Goal: Information Seeking & Learning: Learn about a topic

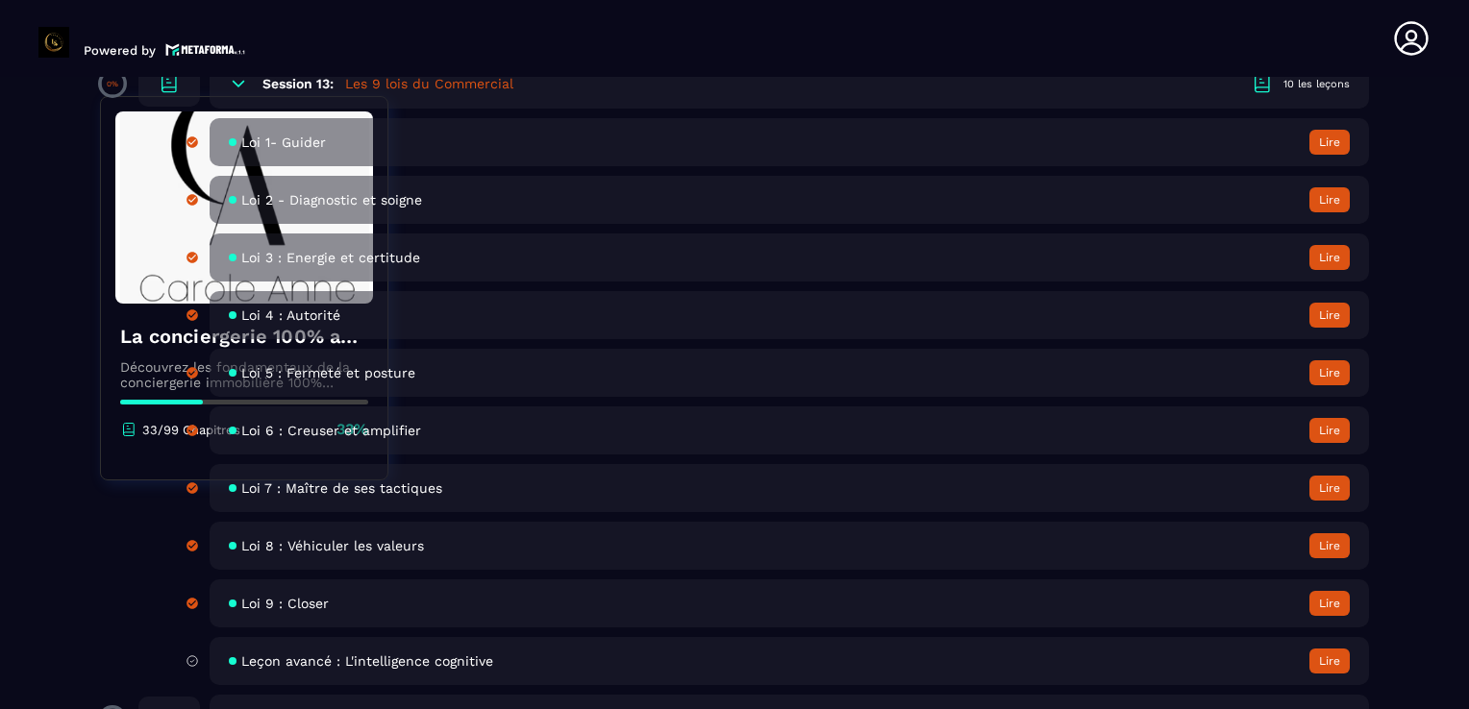
scroll to position [3269, 0]
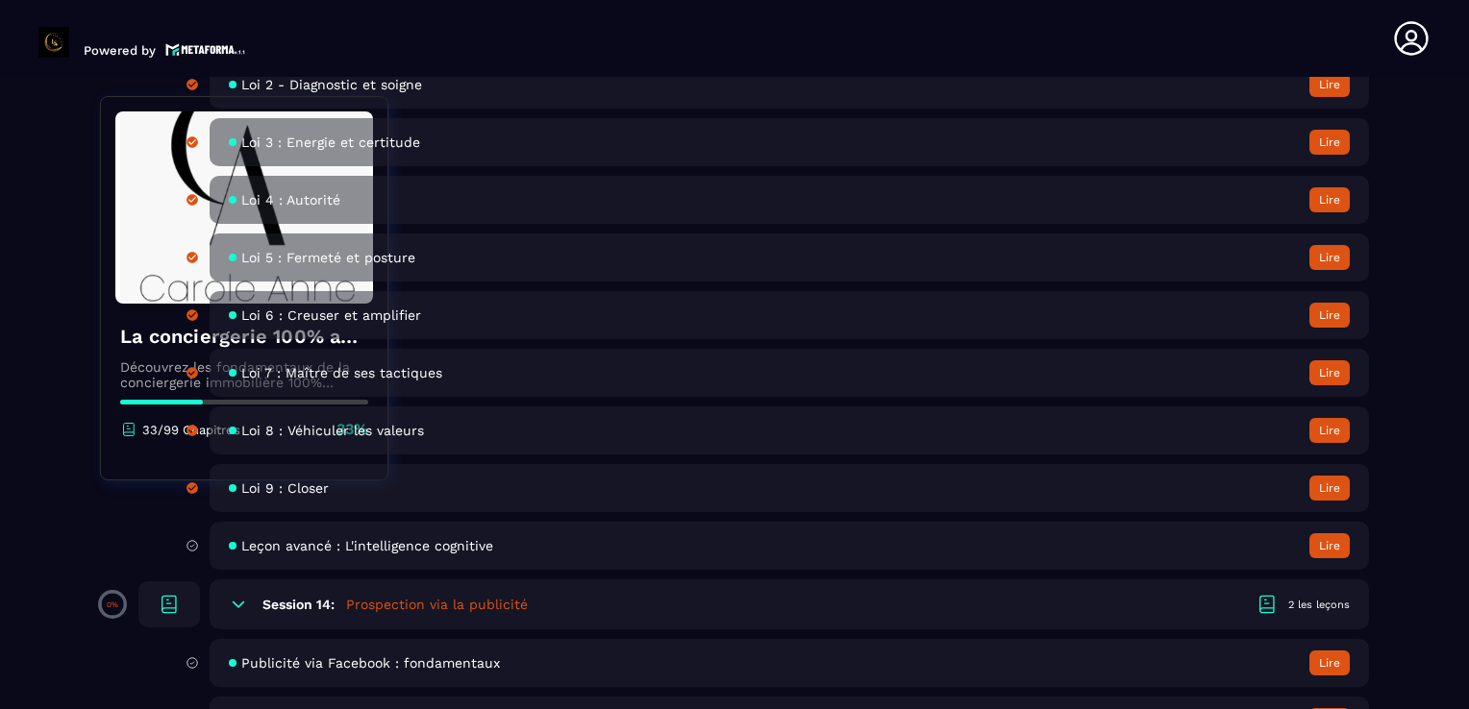
click at [470, 554] on span "Leçon avancé : L'intelligence cognitive" at bounding box center [367, 545] width 252 height 15
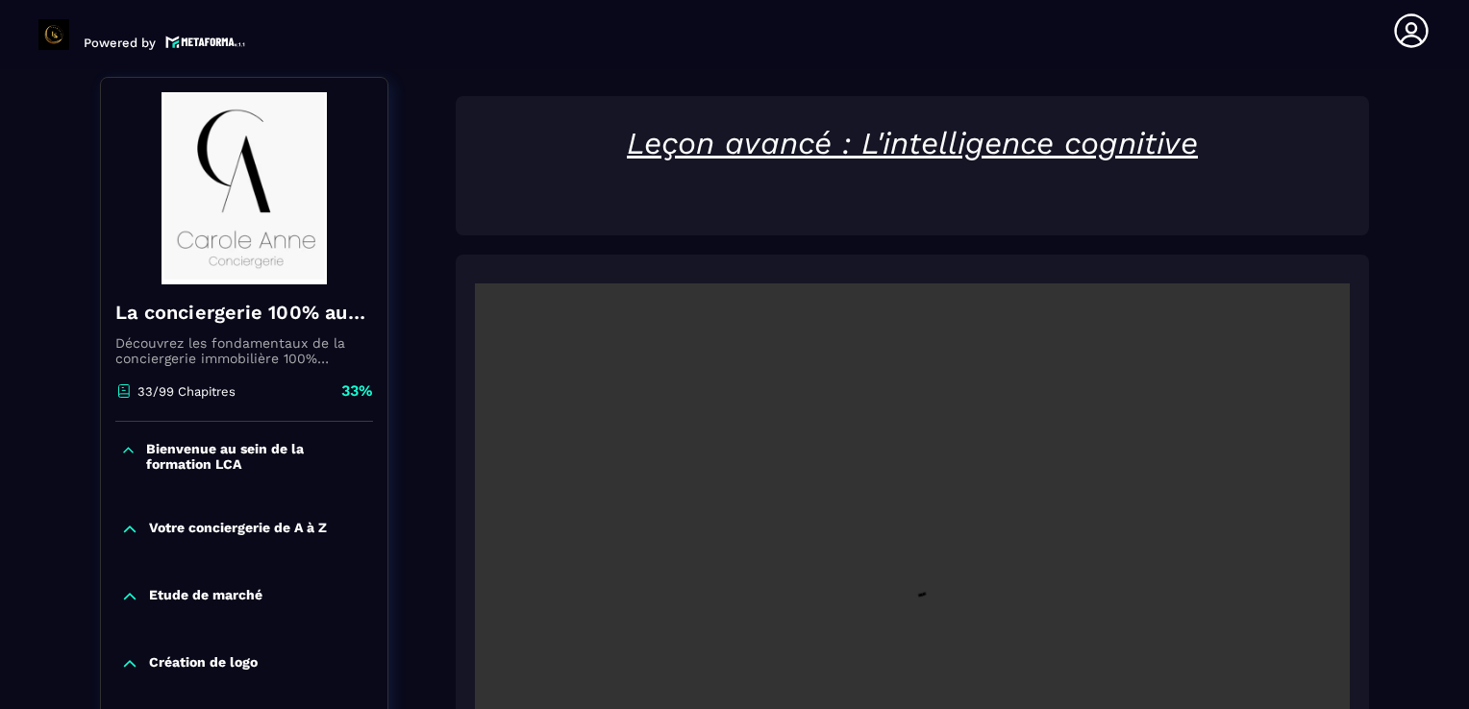
scroll to position [200, 0]
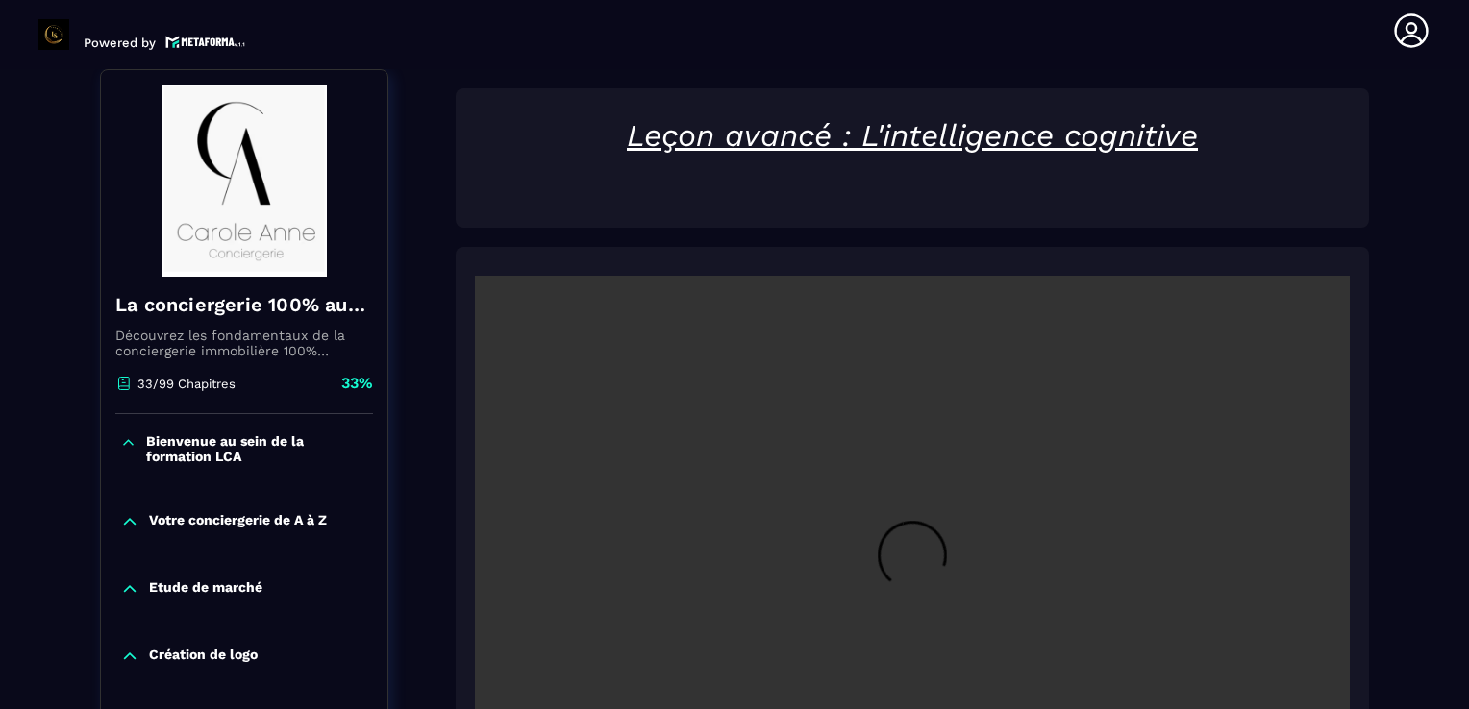
drag, startPoint x: 470, startPoint y: 559, endPoint x: 453, endPoint y: 569, distance: 20.3
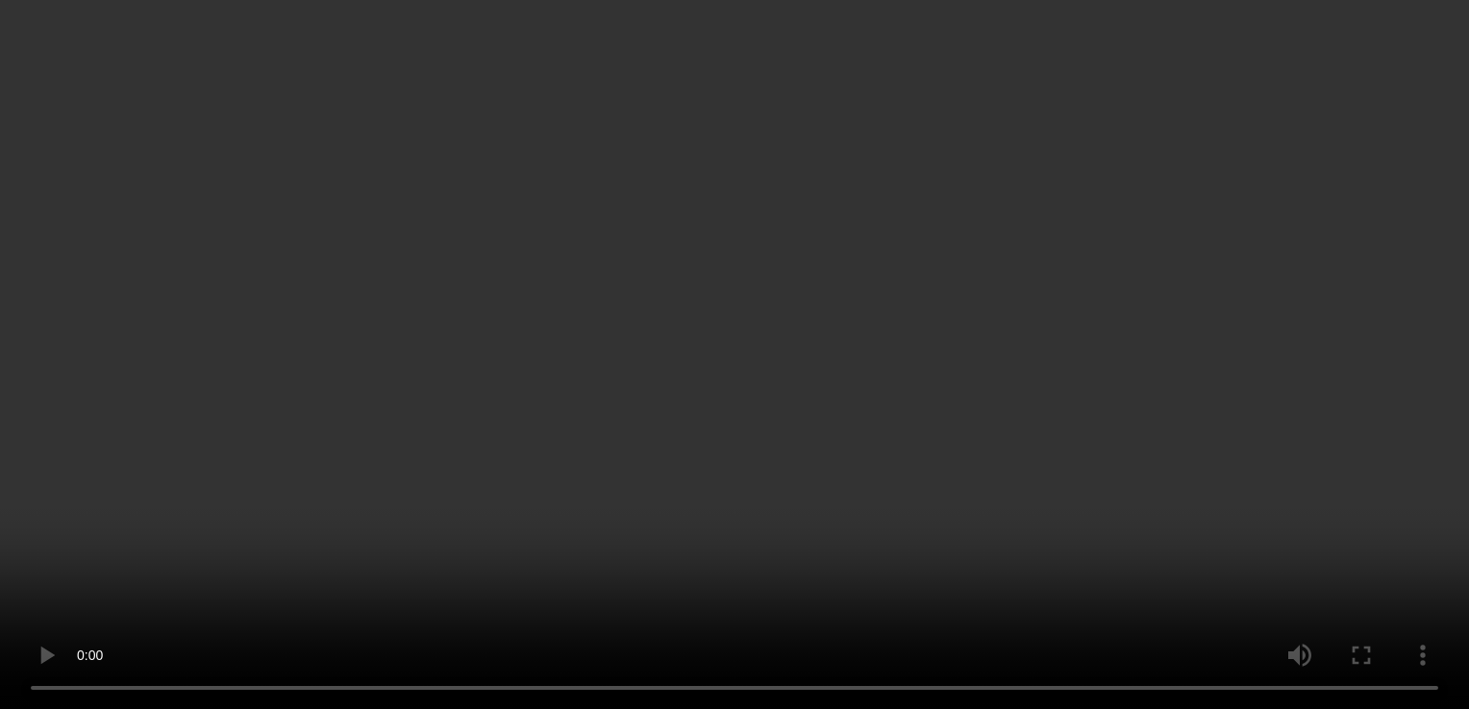
scroll to position [1007, 0]
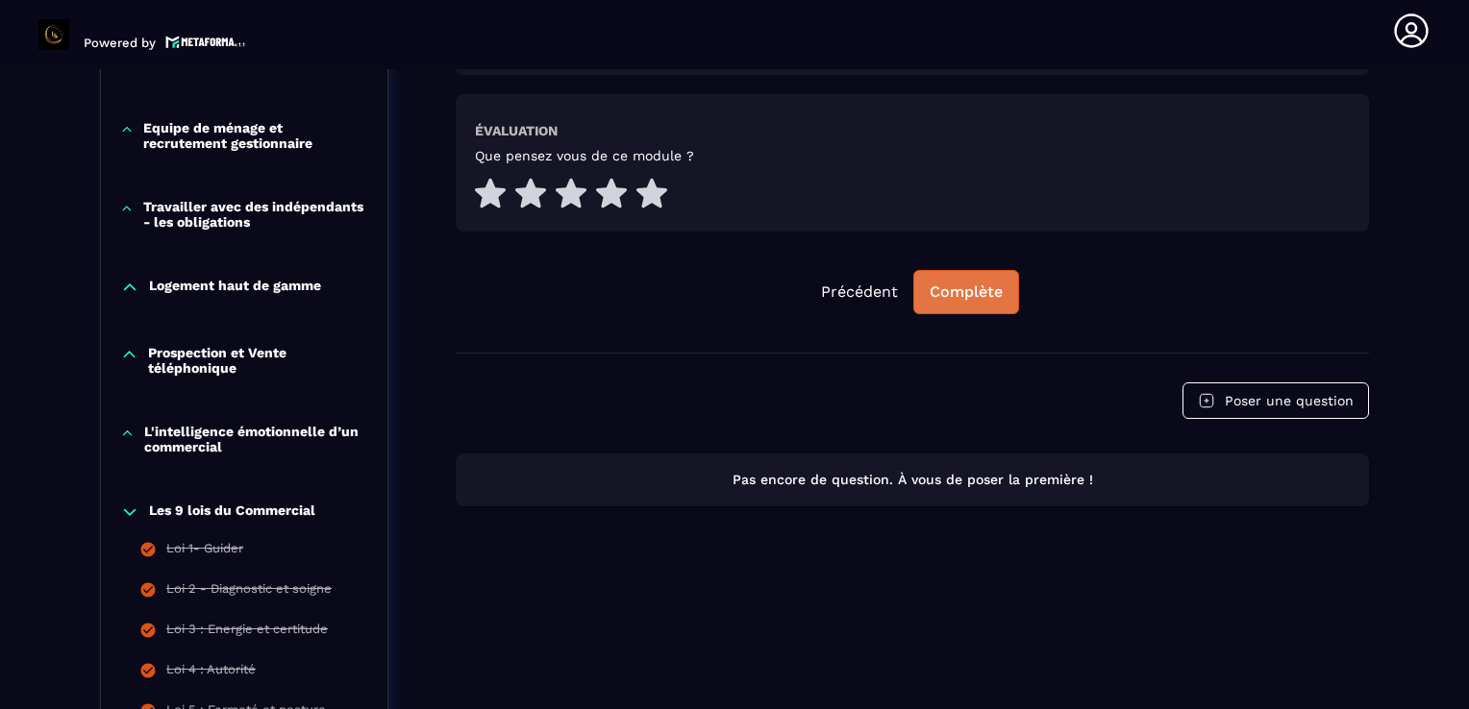
click at [976, 290] on div "Complète" at bounding box center [966, 292] width 73 height 19
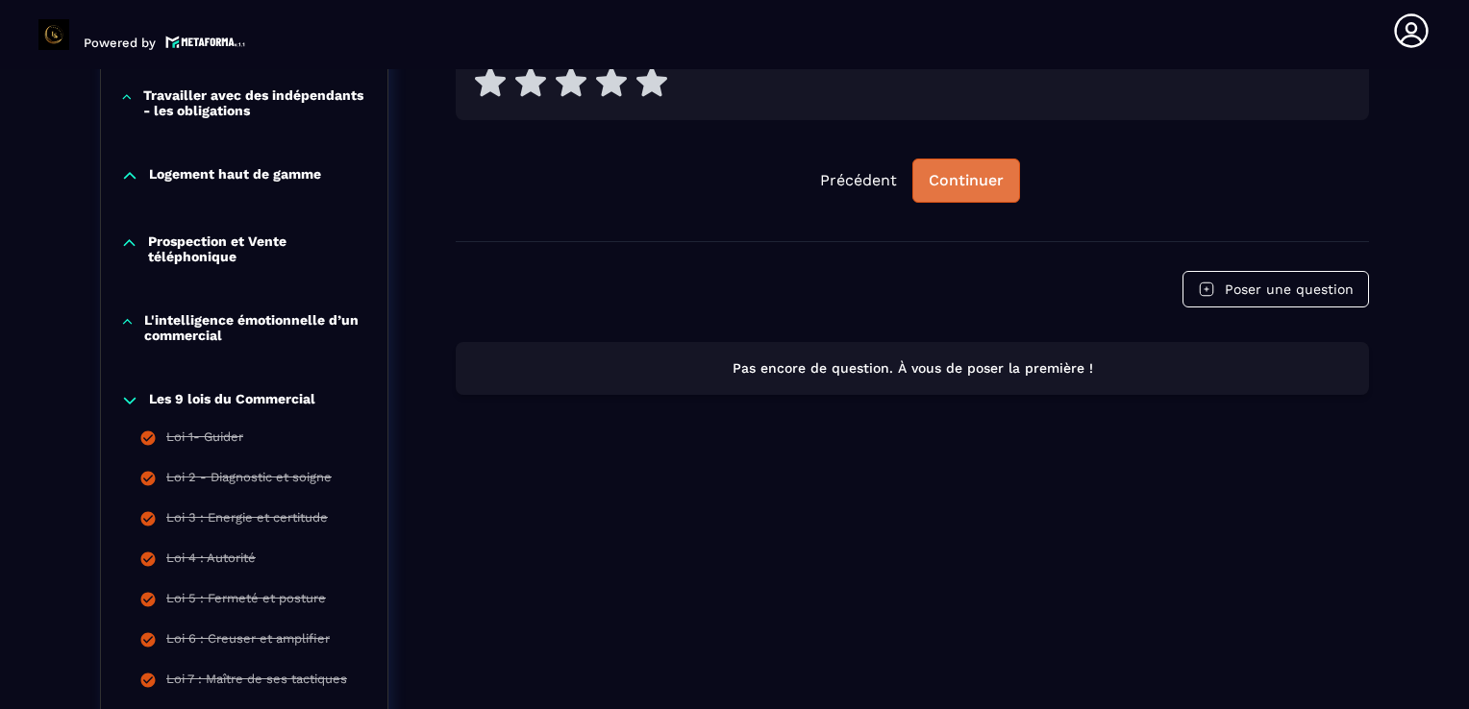
scroll to position [1161, 0]
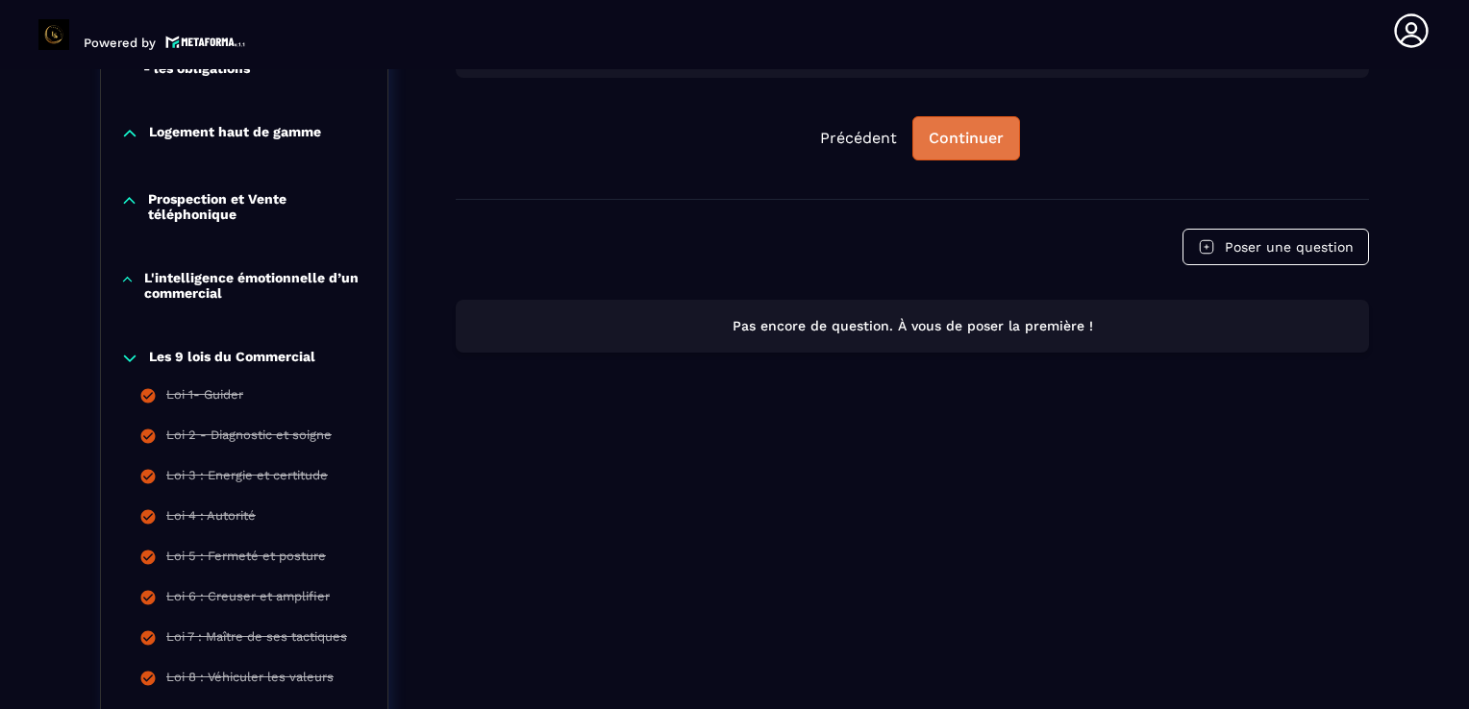
click at [988, 145] on div "Continuer" at bounding box center [966, 138] width 75 height 19
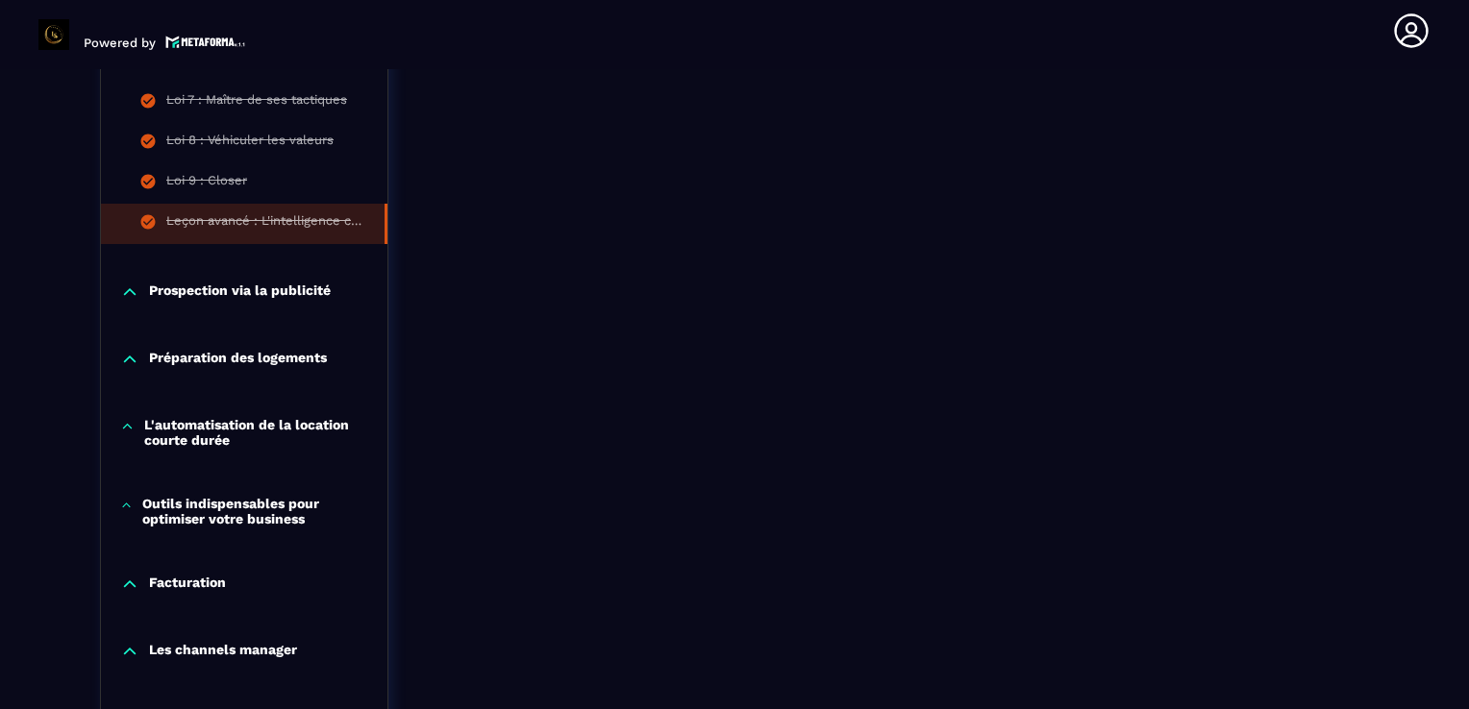
scroll to position [1700, 0]
click at [258, 300] on p "Prospection via la publicité" at bounding box center [240, 291] width 182 height 19
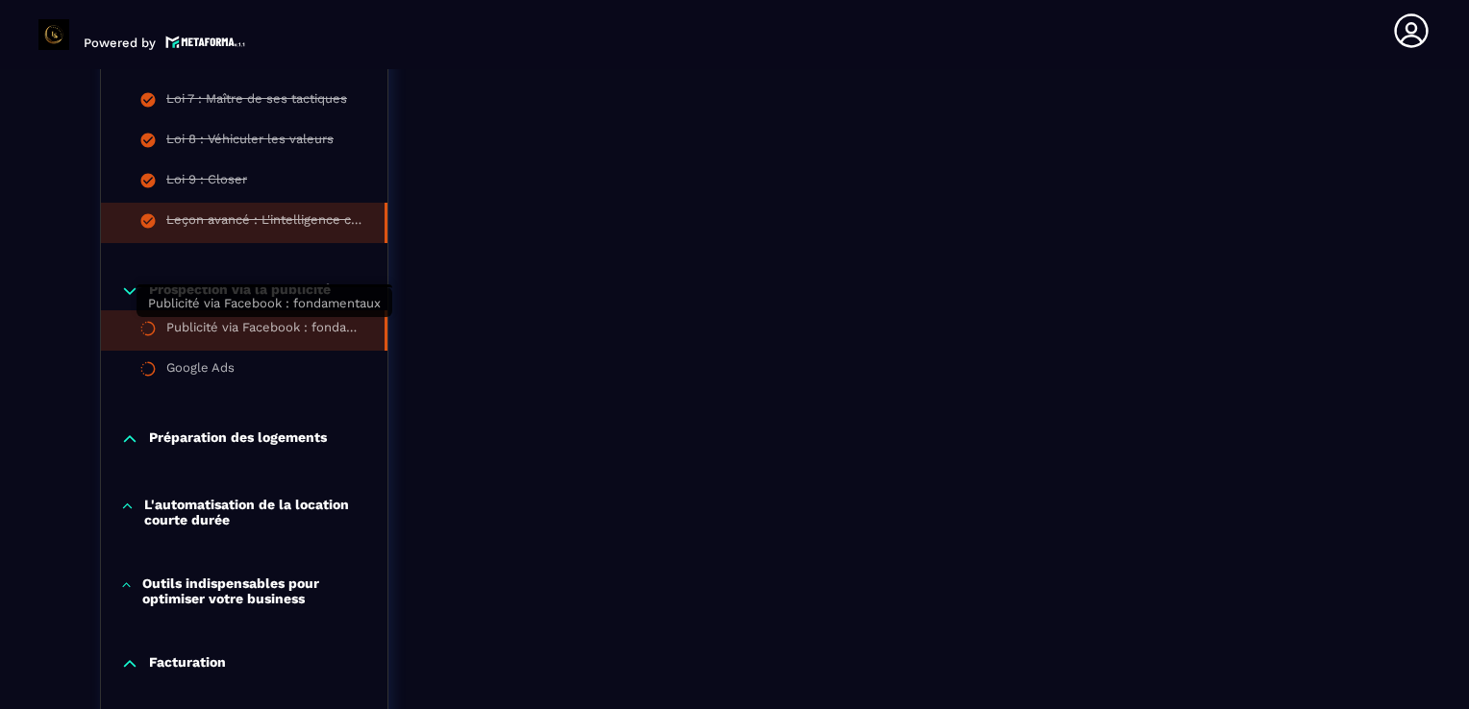
click at [245, 333] on div "Publicité via Facebook : fondamentaux" at bounding box center [265, 330] width 199 height 21
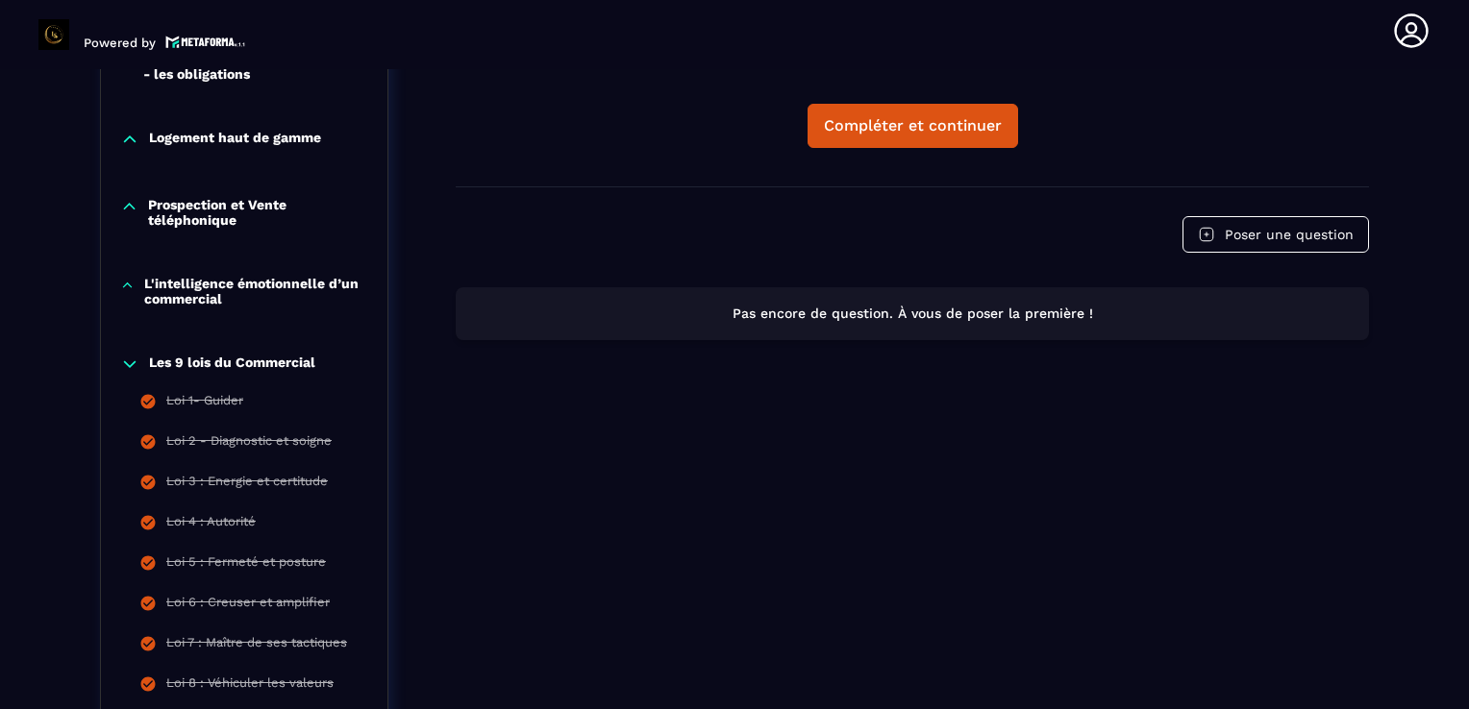
scroll to position [1200, 0]
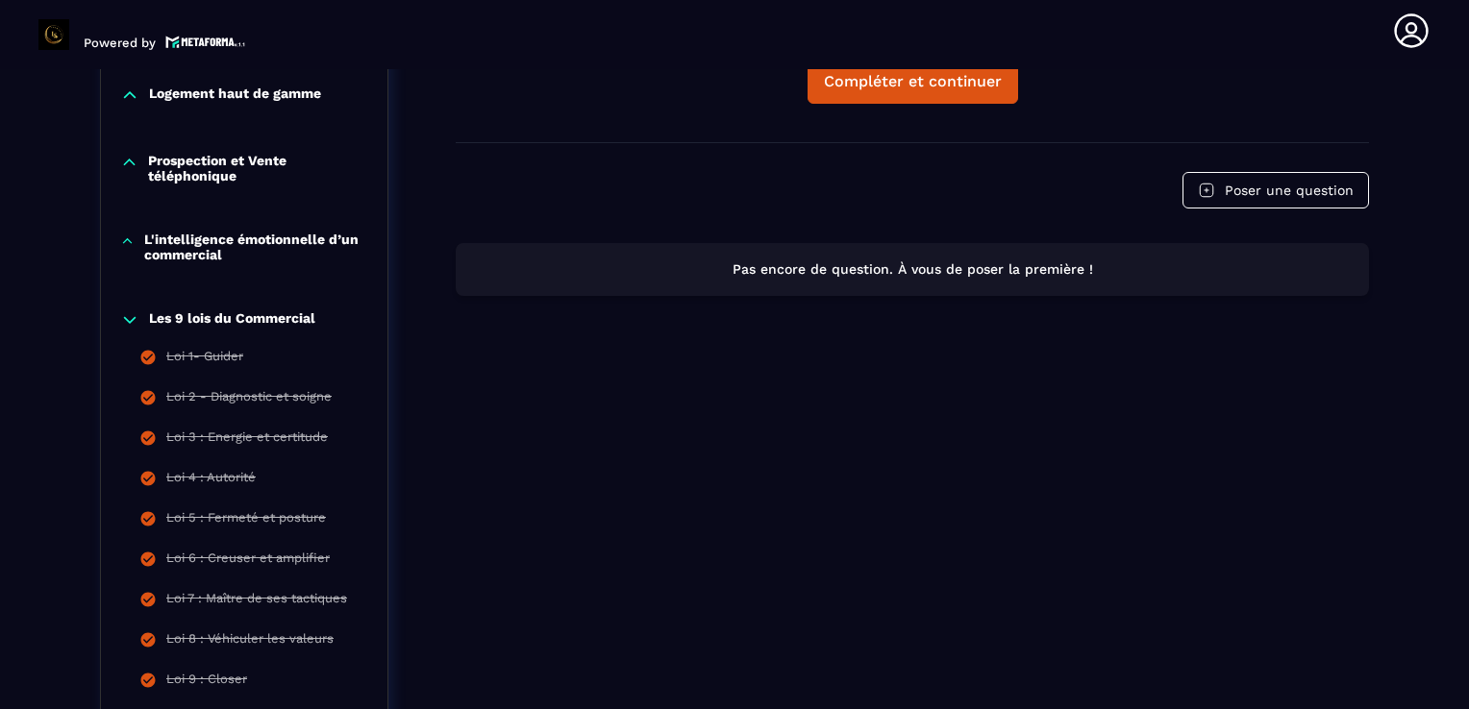
click at [244, 314] on p "Les 9 lois du Commercial" at bounding box center [232, 320] width 166 height 19
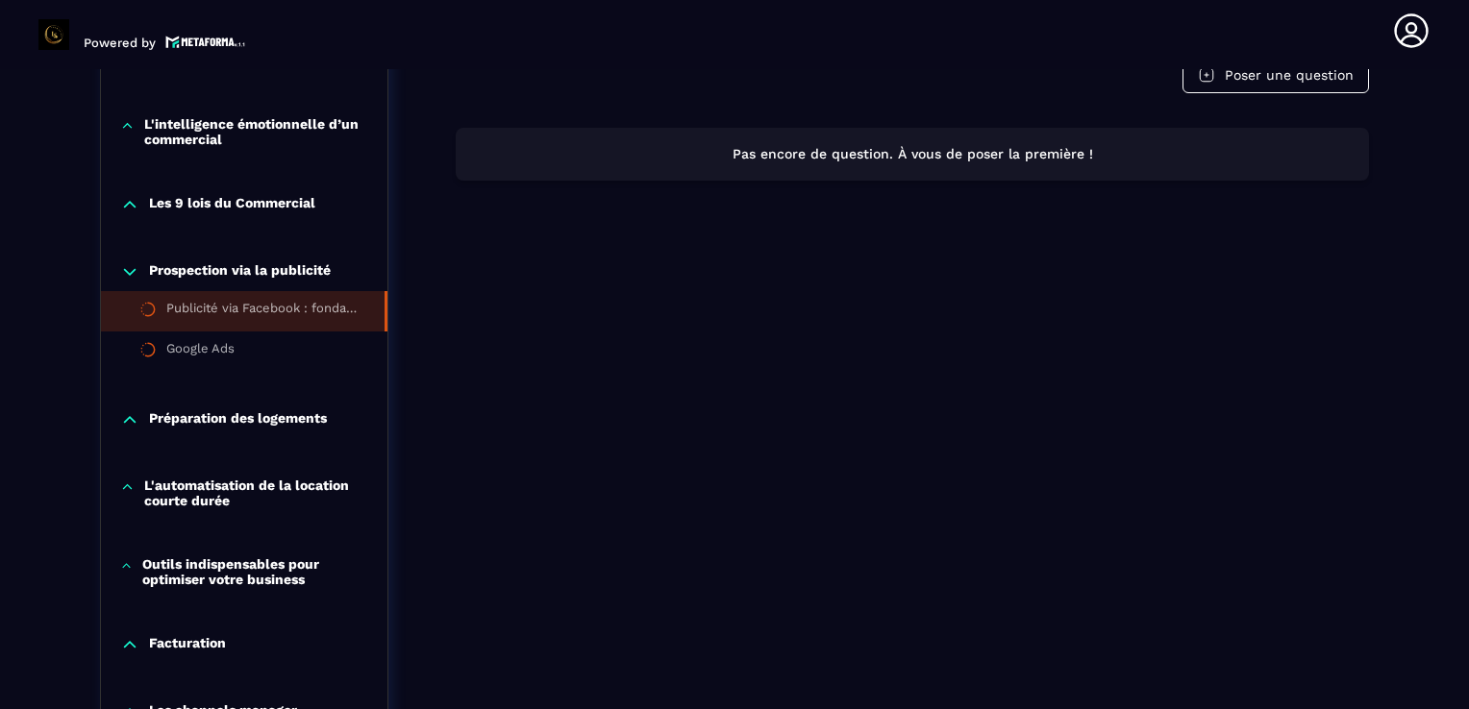
scroll to position [1354, 0]
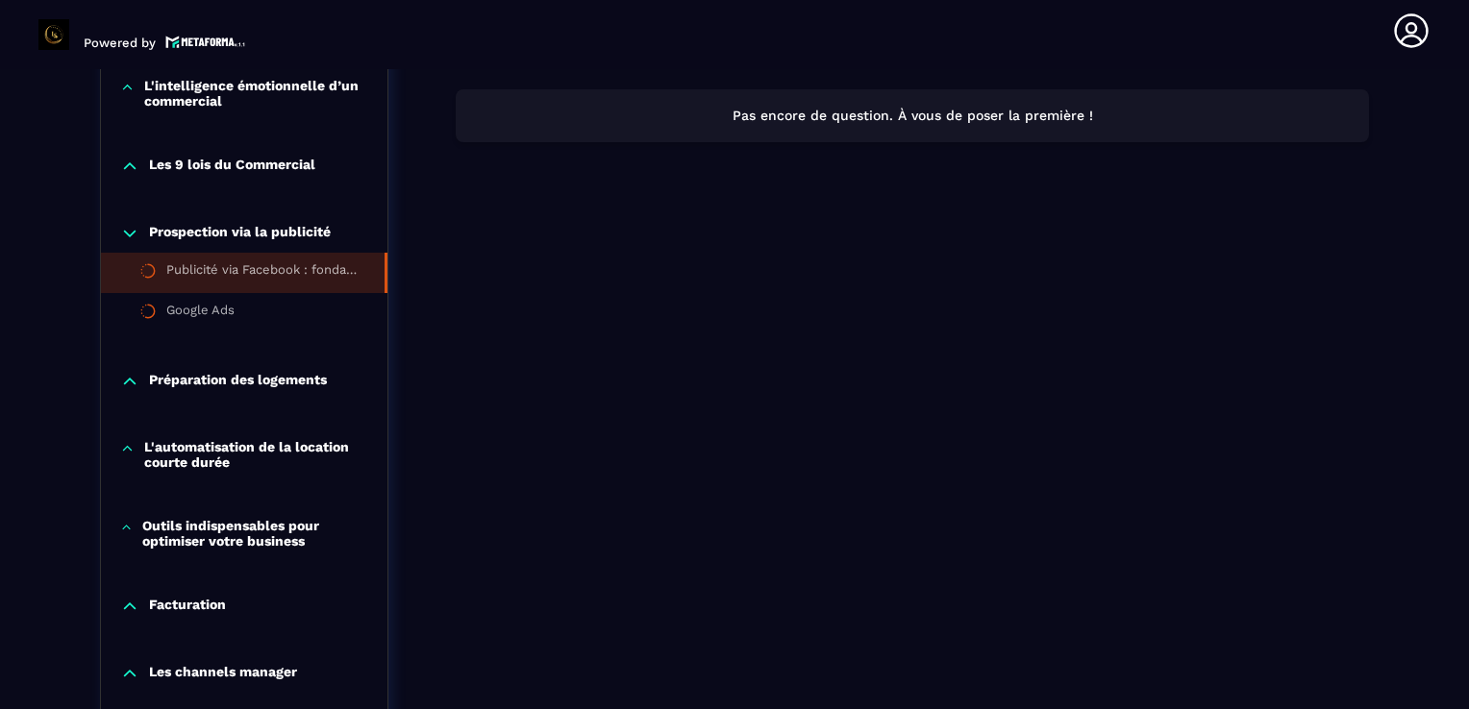
click at [296, 372] on p "Préparation des logements" at bounding box center [238, 381] width 178 height 19
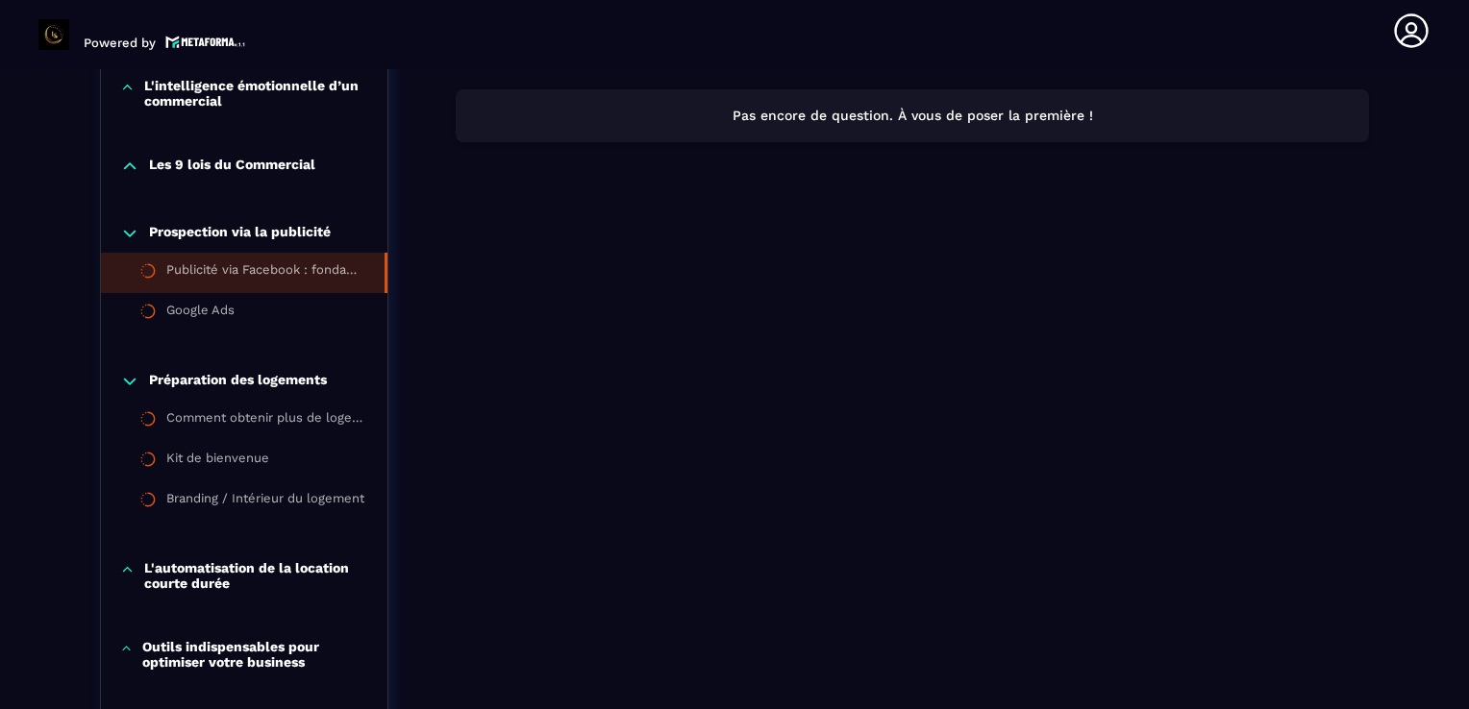
click at [296, 372] on p "Préparation des logements" at bounding box center [238, 381] width 178 height 19
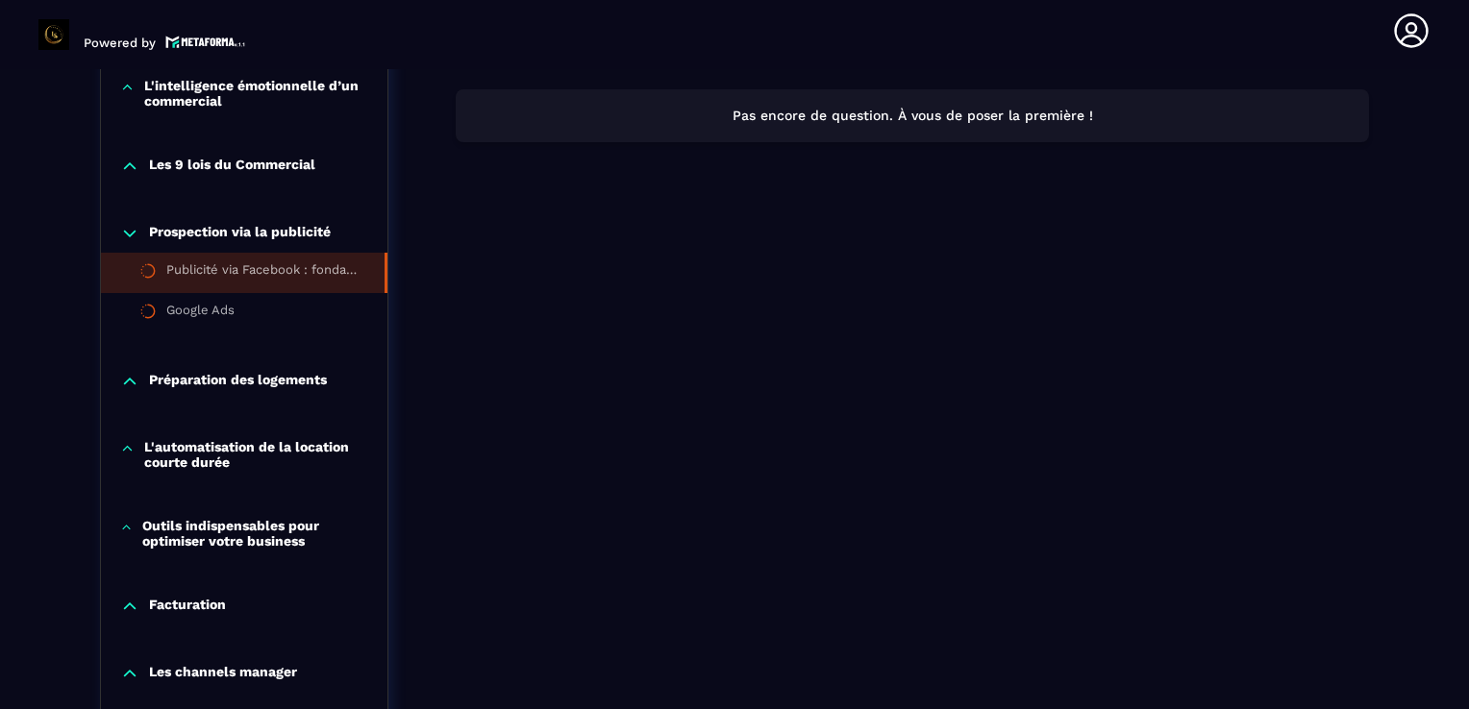
click at [219, 458] on p "L'automatisation de la location courte durée" at bounding box center [256, 454] width 224 height 31
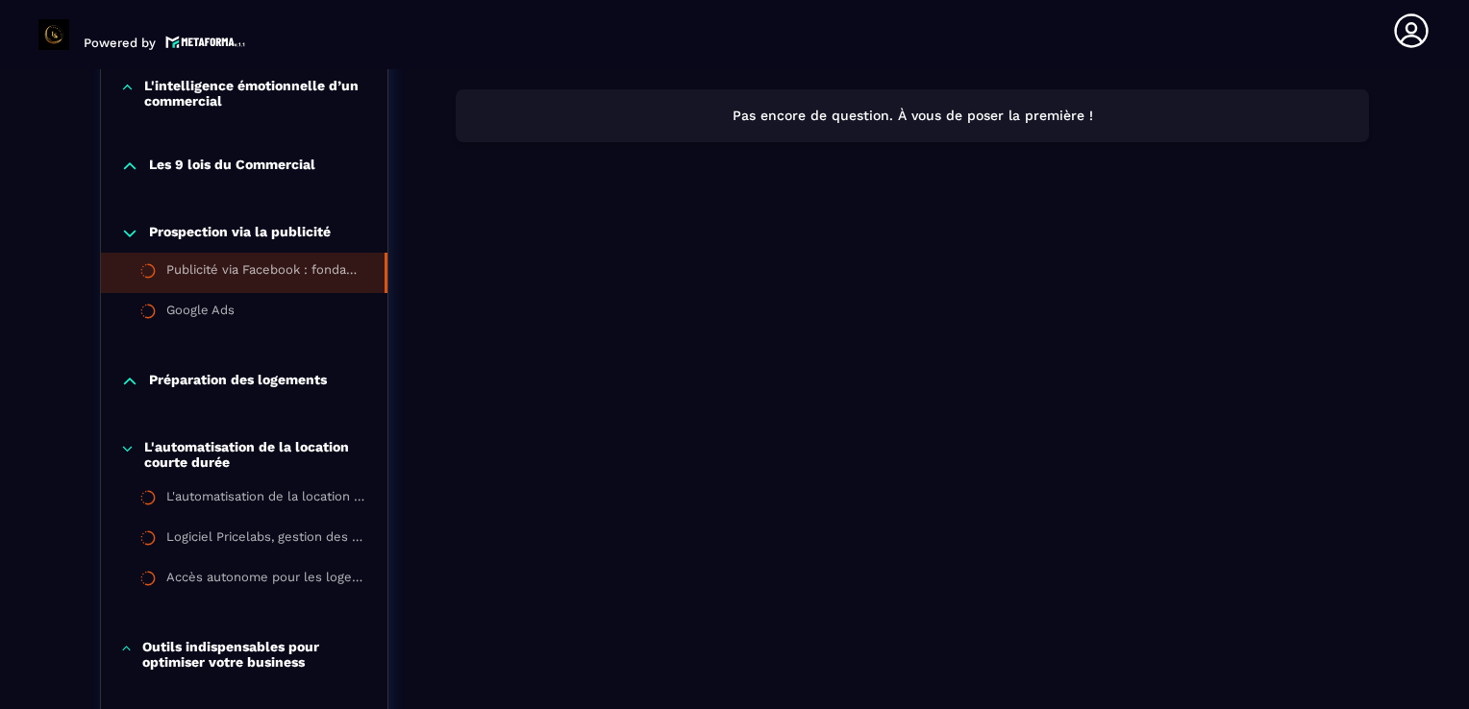
click at [194, 455] on p "L'automatisation de la location courte durée" at bounding box center [256, 454] width 224 height 31
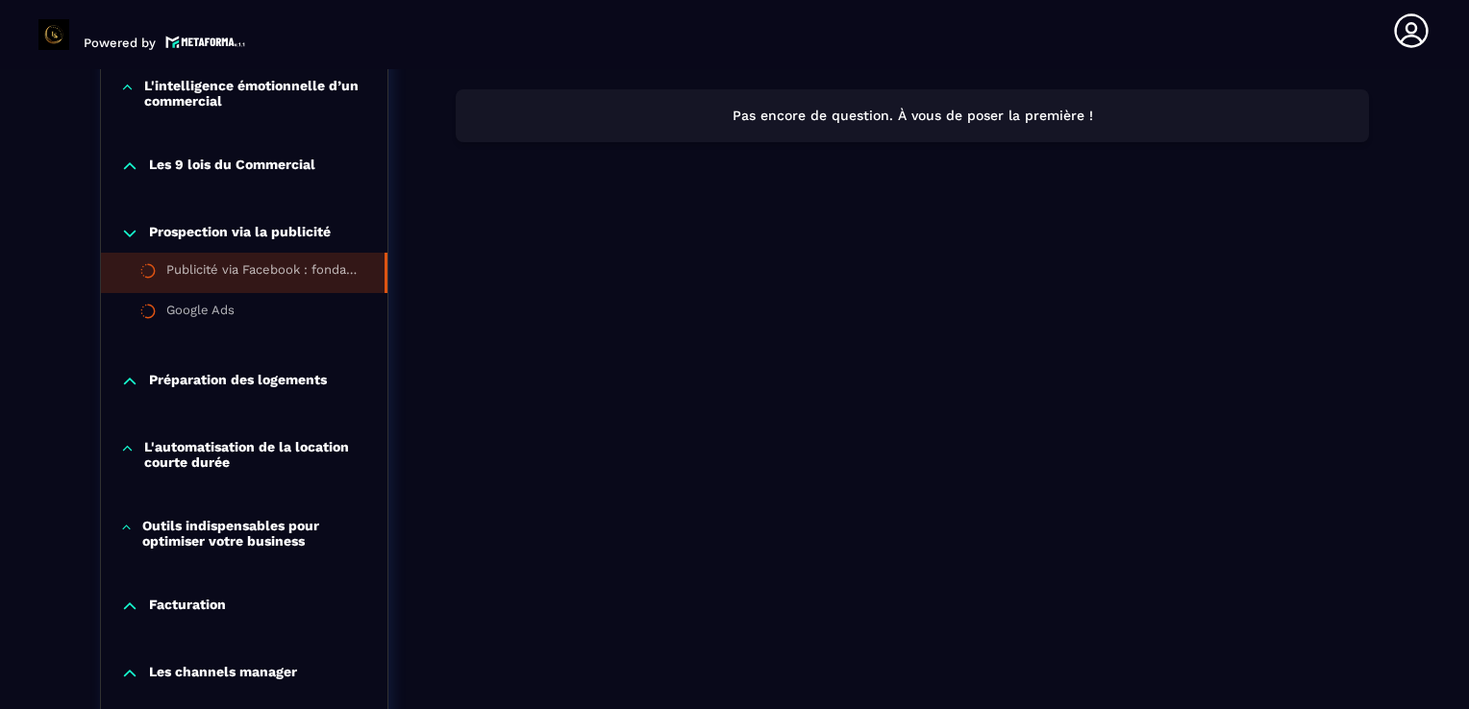
click at [238, 537] on p "Outils indispensables pour optimiser votre business" at bounding box center [255, 533] width 226 height 31
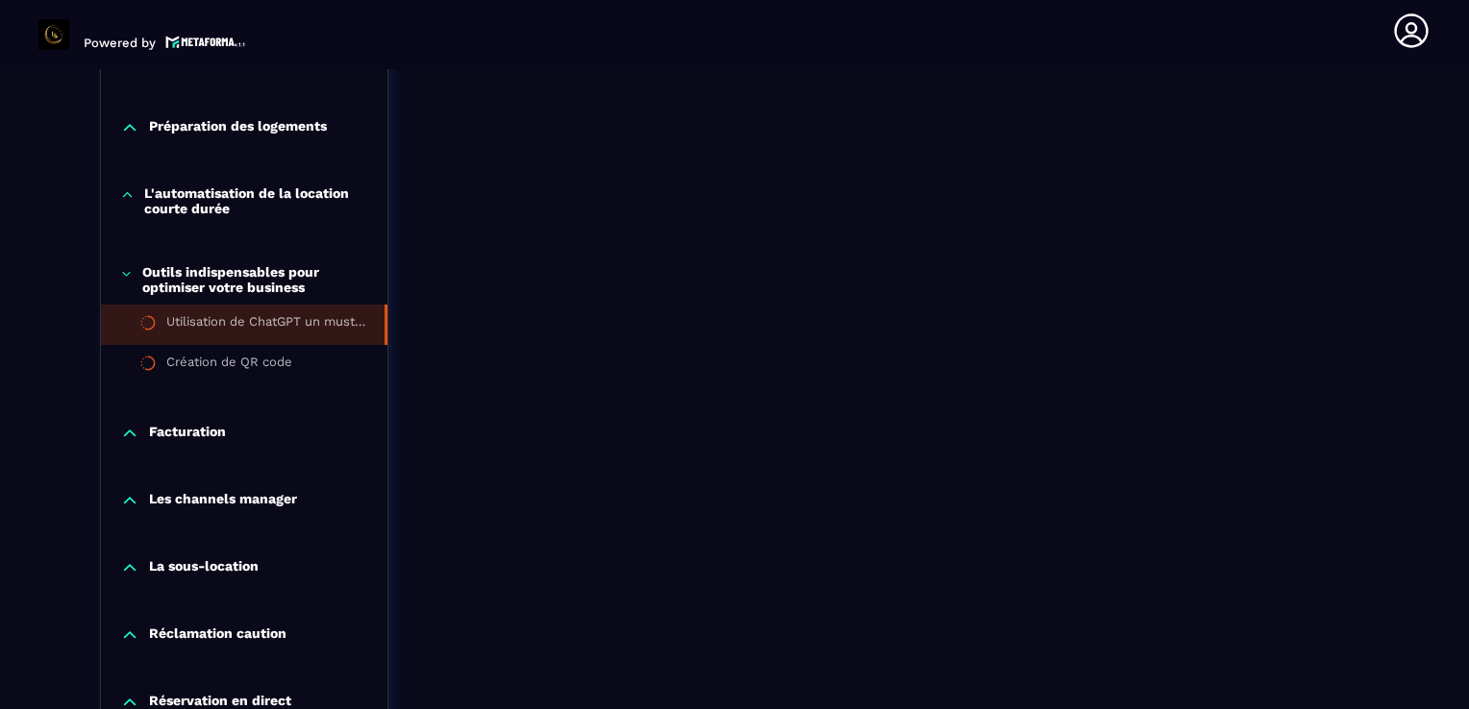
scroll to position [1661, 0]
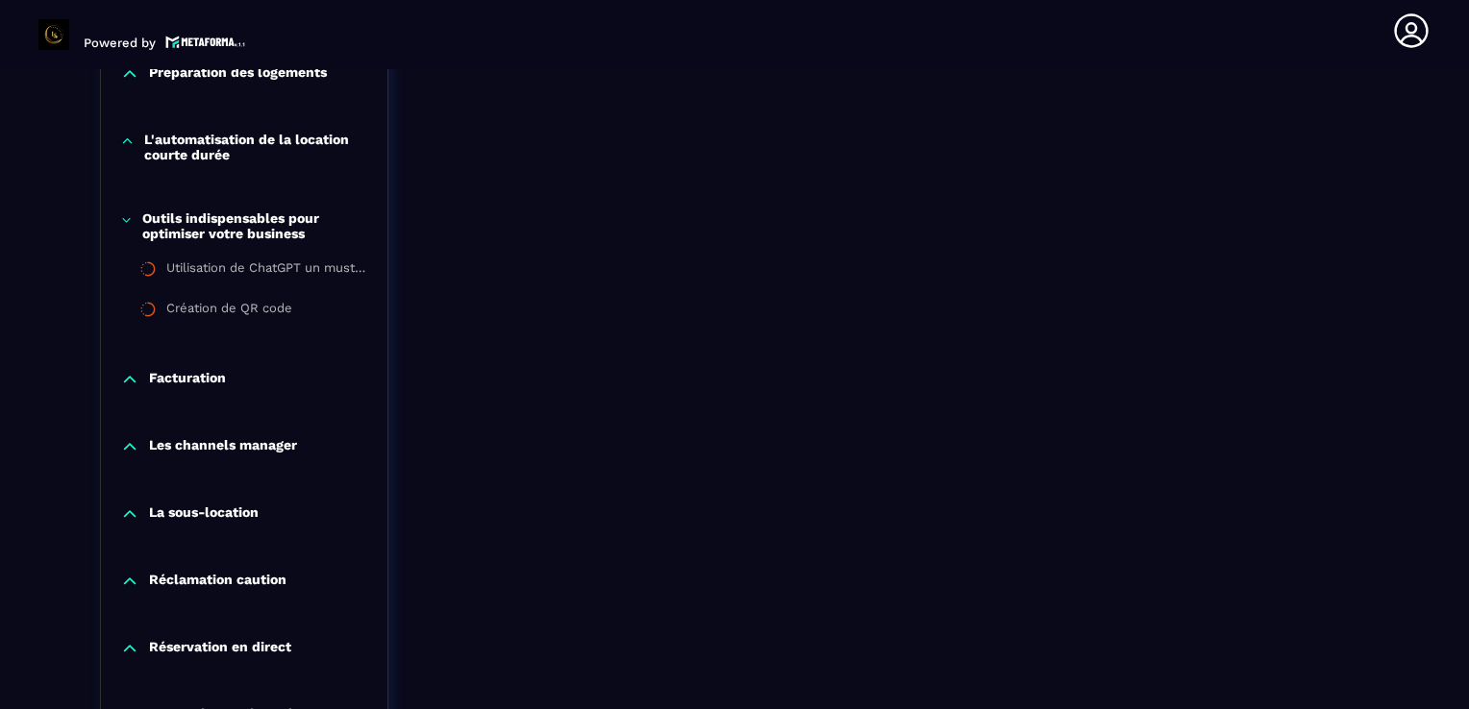
click at [250, 229] on p "Outils indispensables pour optimiser votre business" at bounding box center [255, 226] width 226 height 31
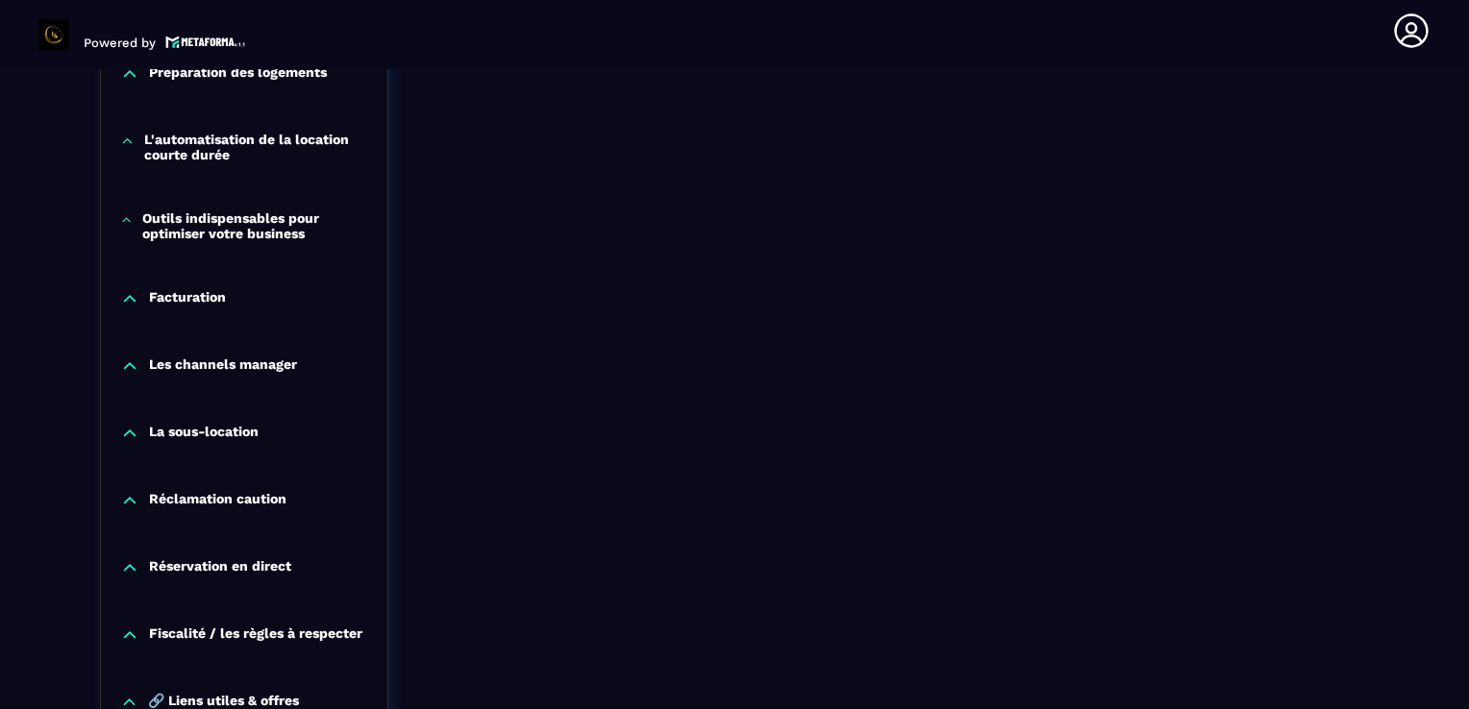
click at [208, 290] on p "Facturation" at bounding box center [187, 298] width 77 height 19
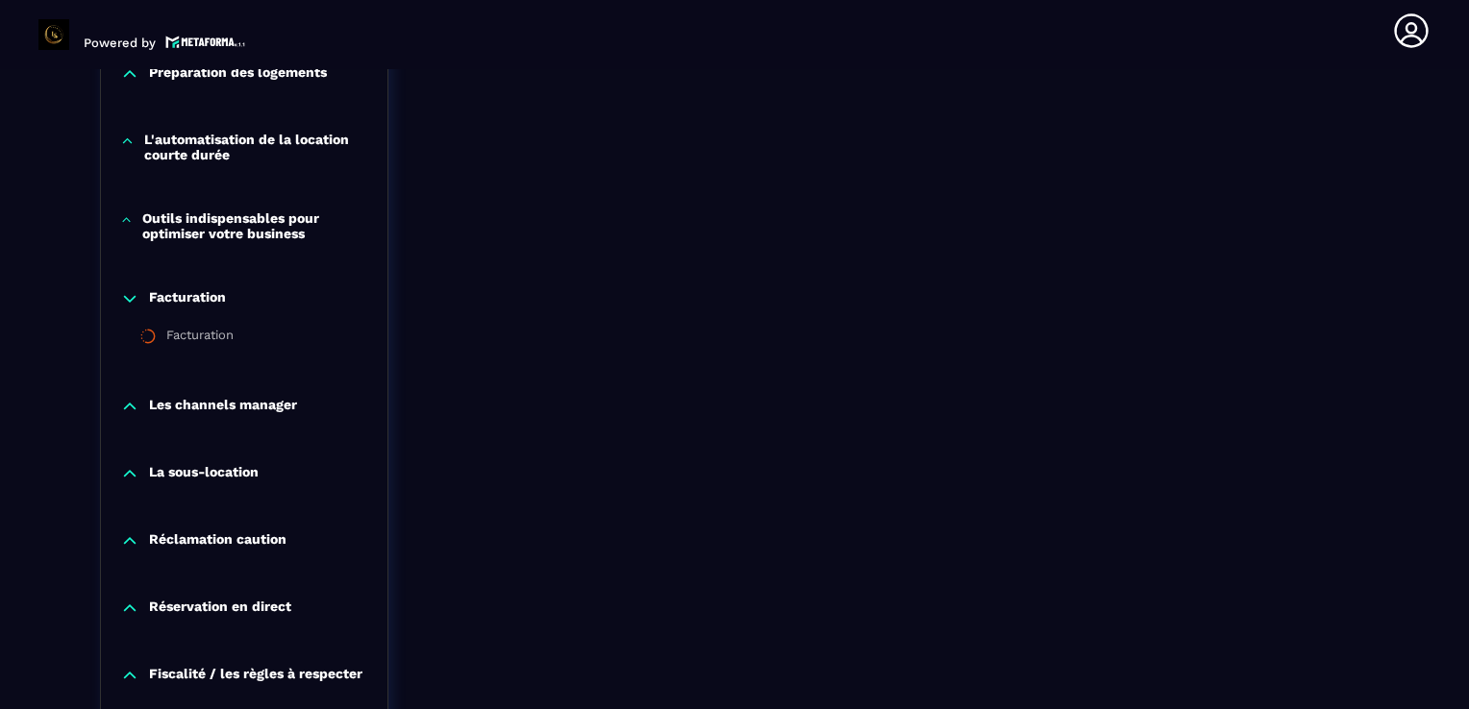
click at [208, 290] on p "Facturation" at bounding box center [187, 298] width 77 height 19
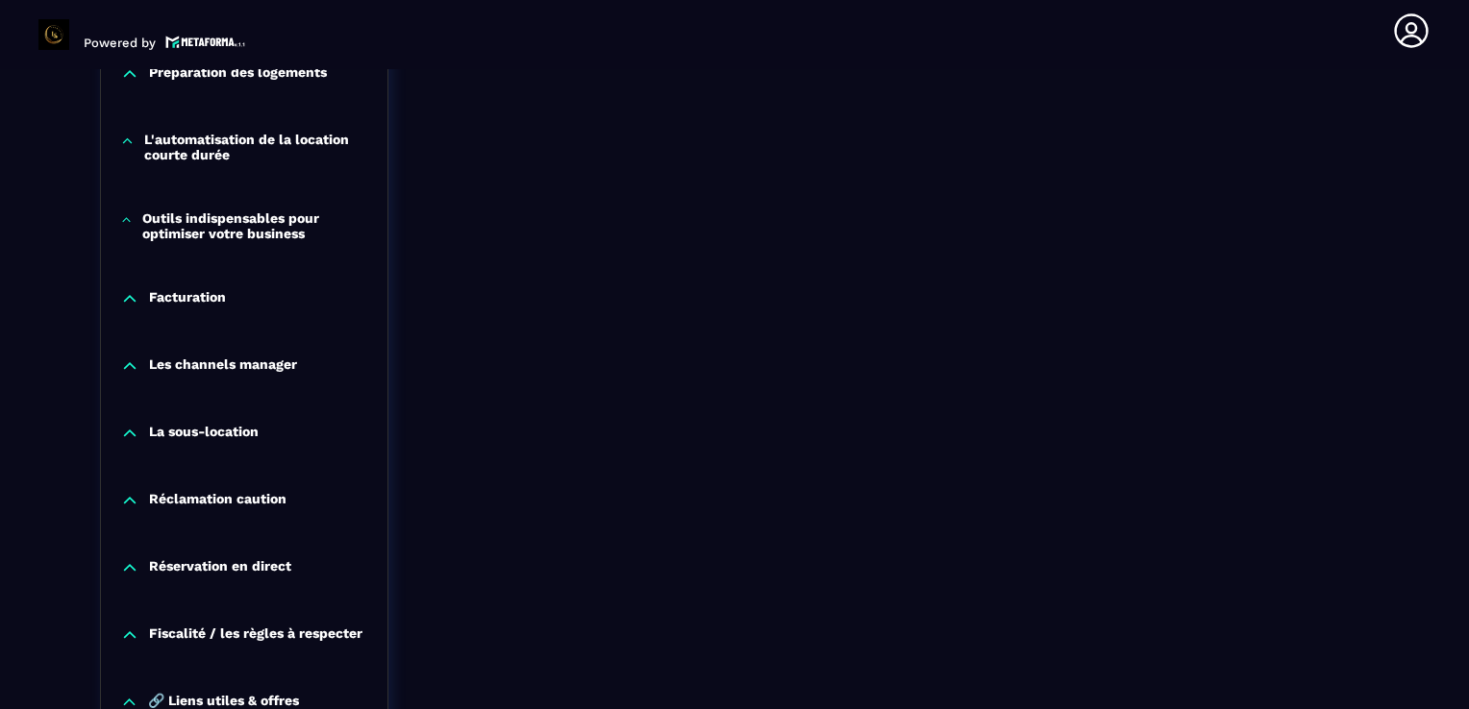
click at [234, 364] on p "Les channels manager" at bounding box center [223, 366] width 148 height 19
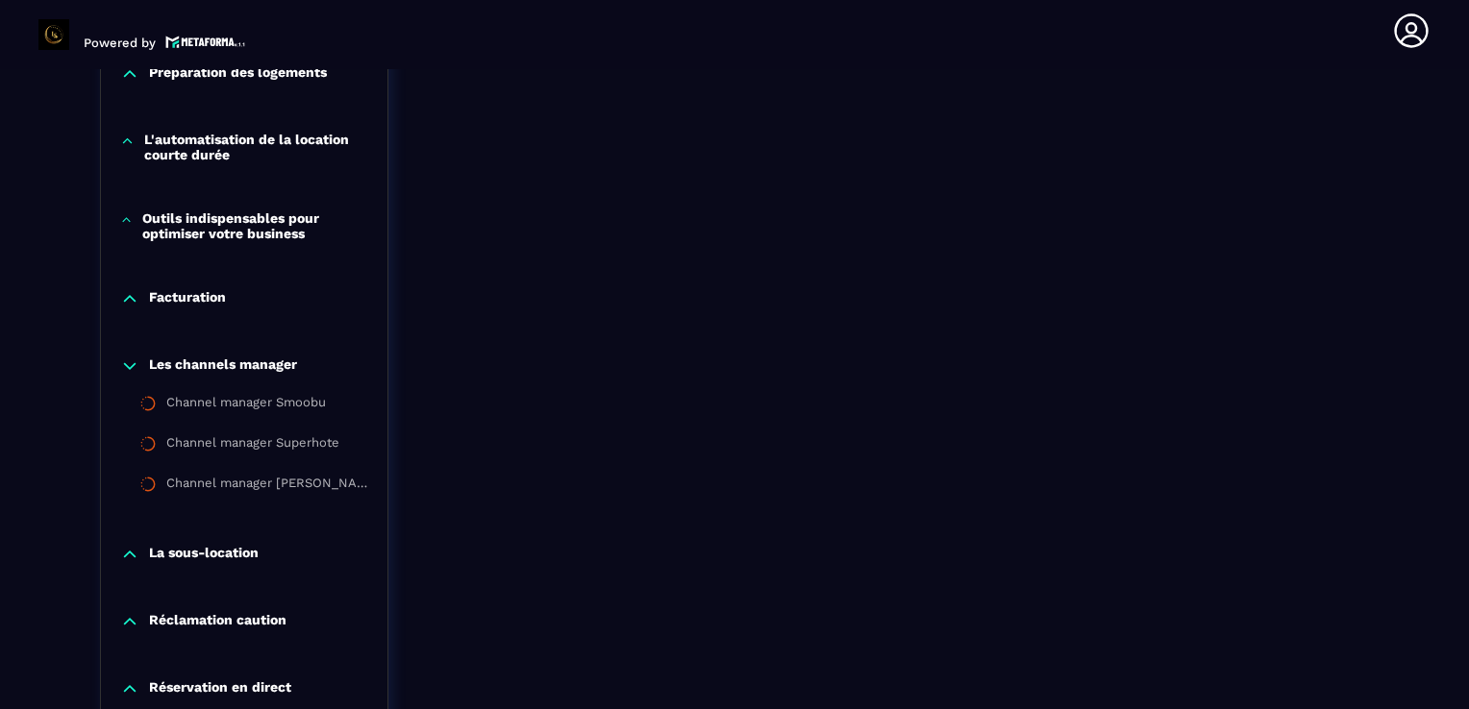
click at [206, 370] on p "Les channels manager" at bounding box center [223, 366] width 148 height 19
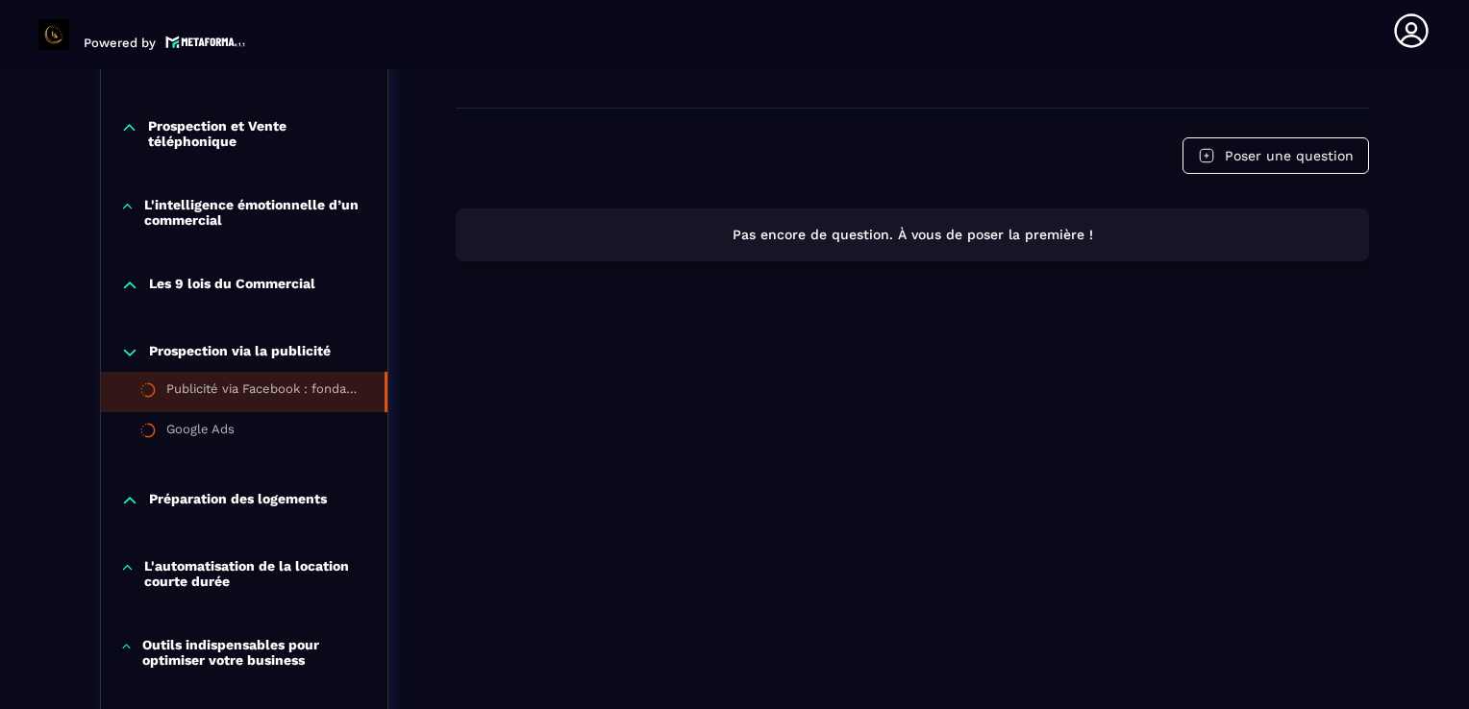
scroll to position [1196, 0]
